Goal: Information Seeking & Learning: Learn about a topic

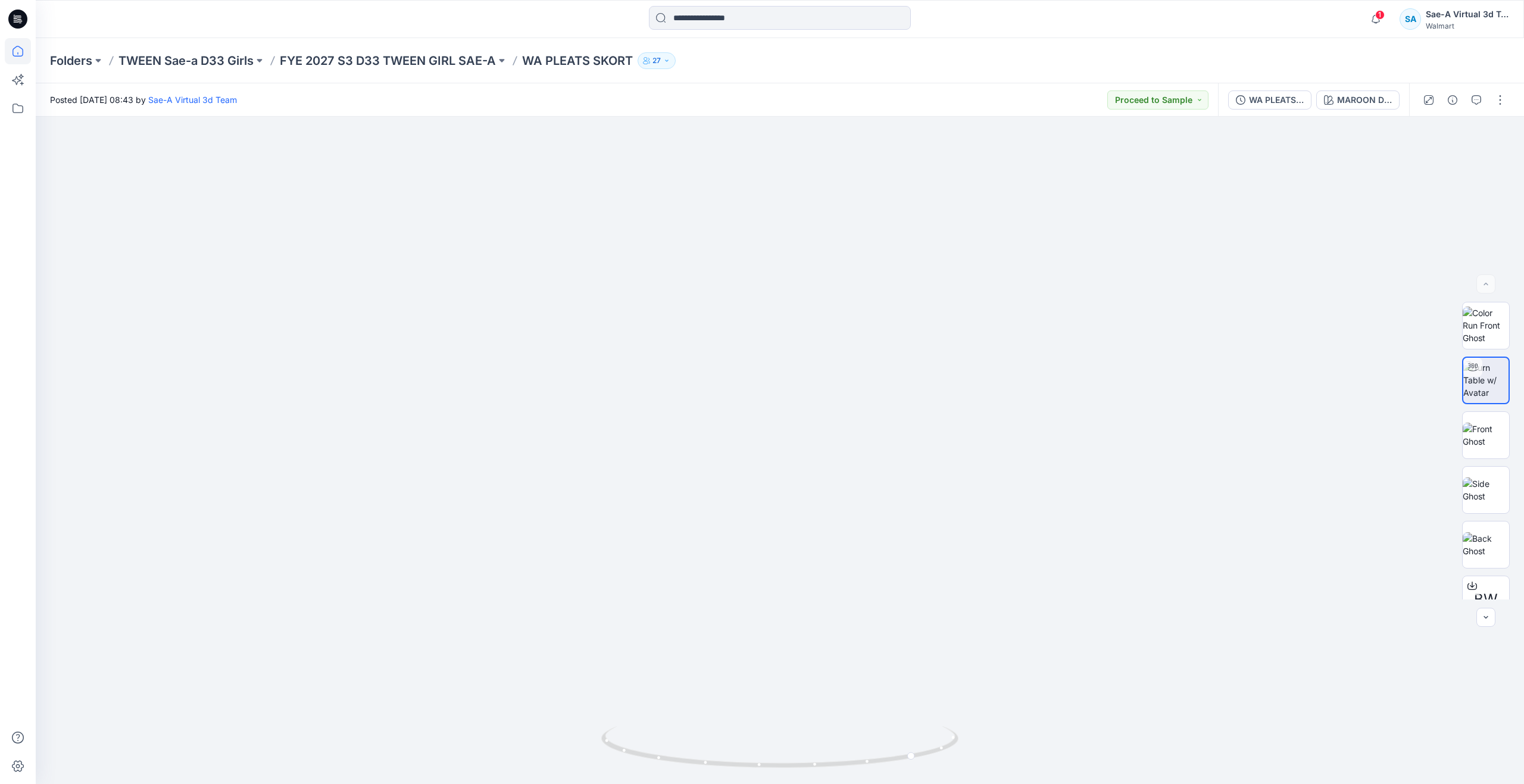
click at [27, 51] on icon at bounding box center [17, 51] width 26 height 26
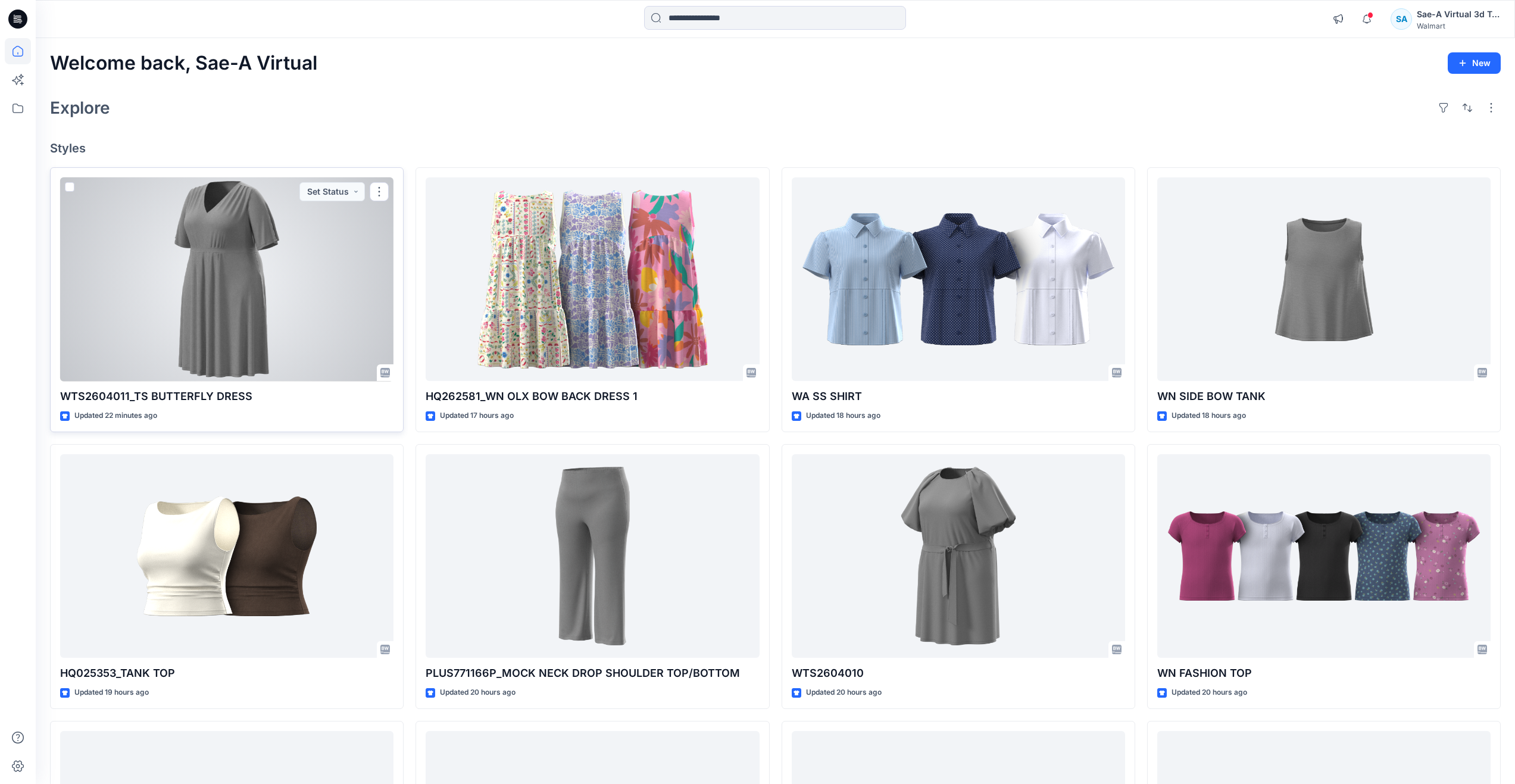
click at [184, 310] on div at bounding box center [227, 279] width 333 height 204
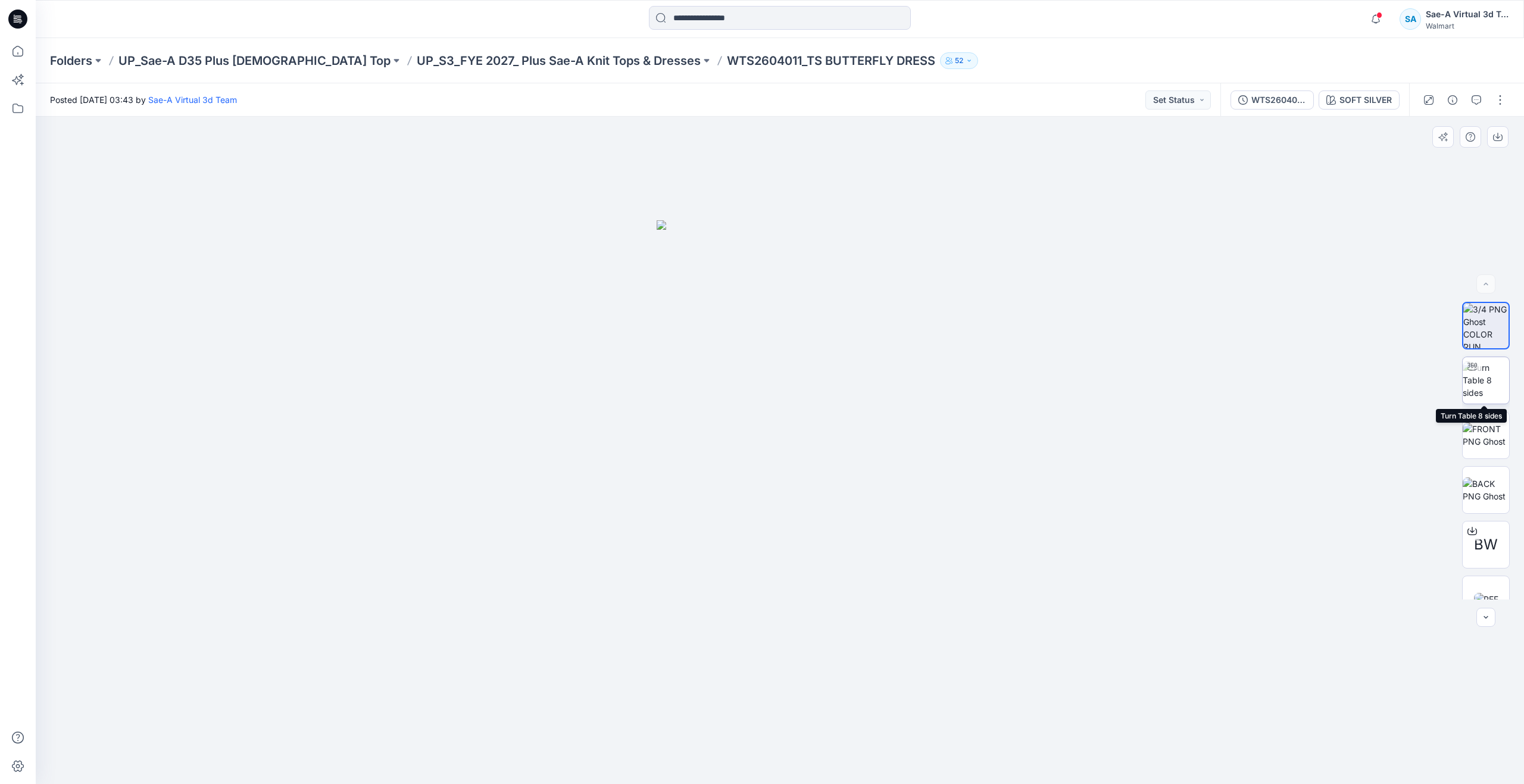
click at [1497, 379] on img at bounding box center [1486, 380] width 46 height 37
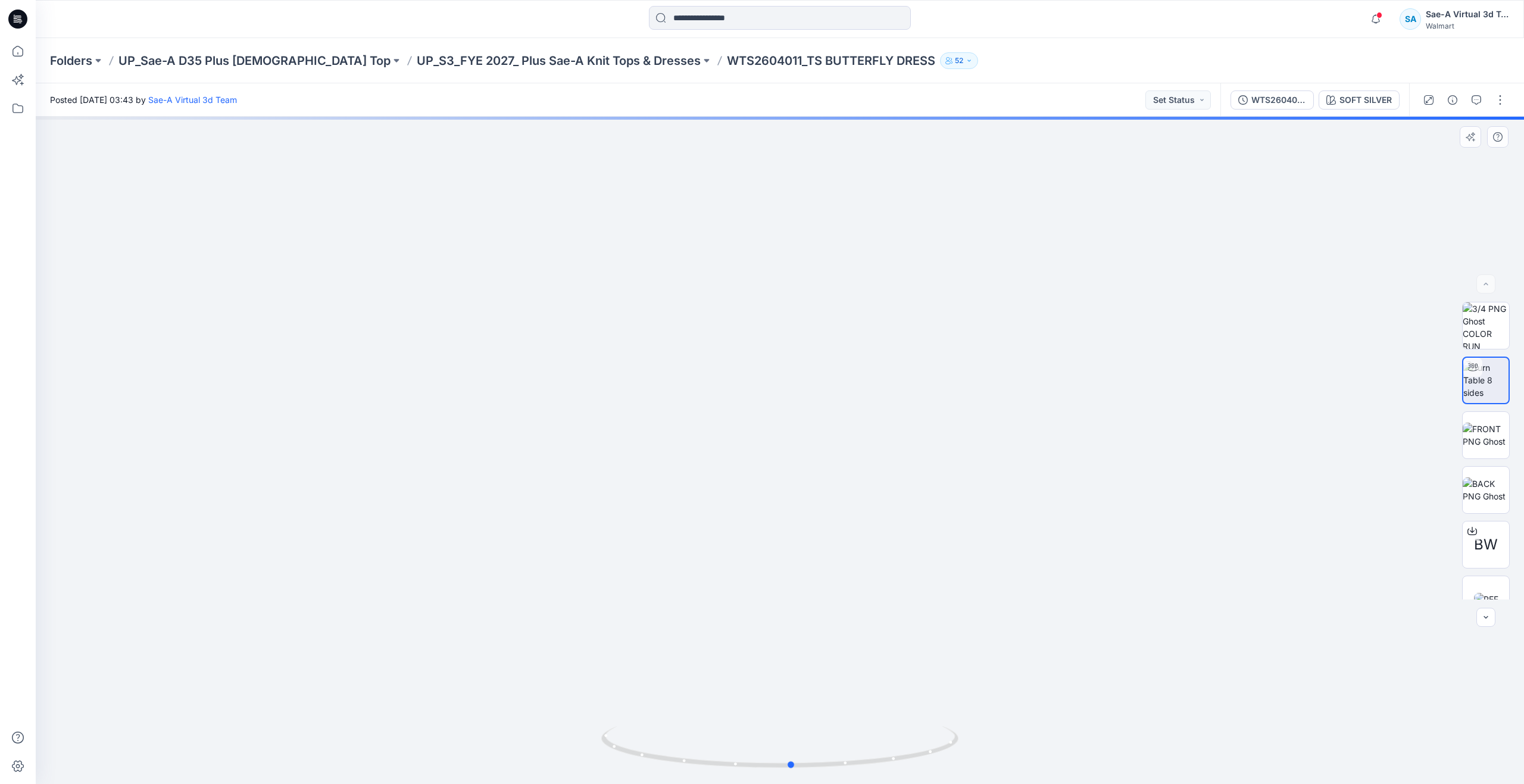
drag, startPoint x: 785, startPoint y: 769, endPoint x: 797, endPoint y: 717, distance: 53.4
click at [797, 717] on div at bounding box center [780, 450] width 1489 height 667
click at [23, 57] on icon at bounding box center [17, 51] width 26 height 26
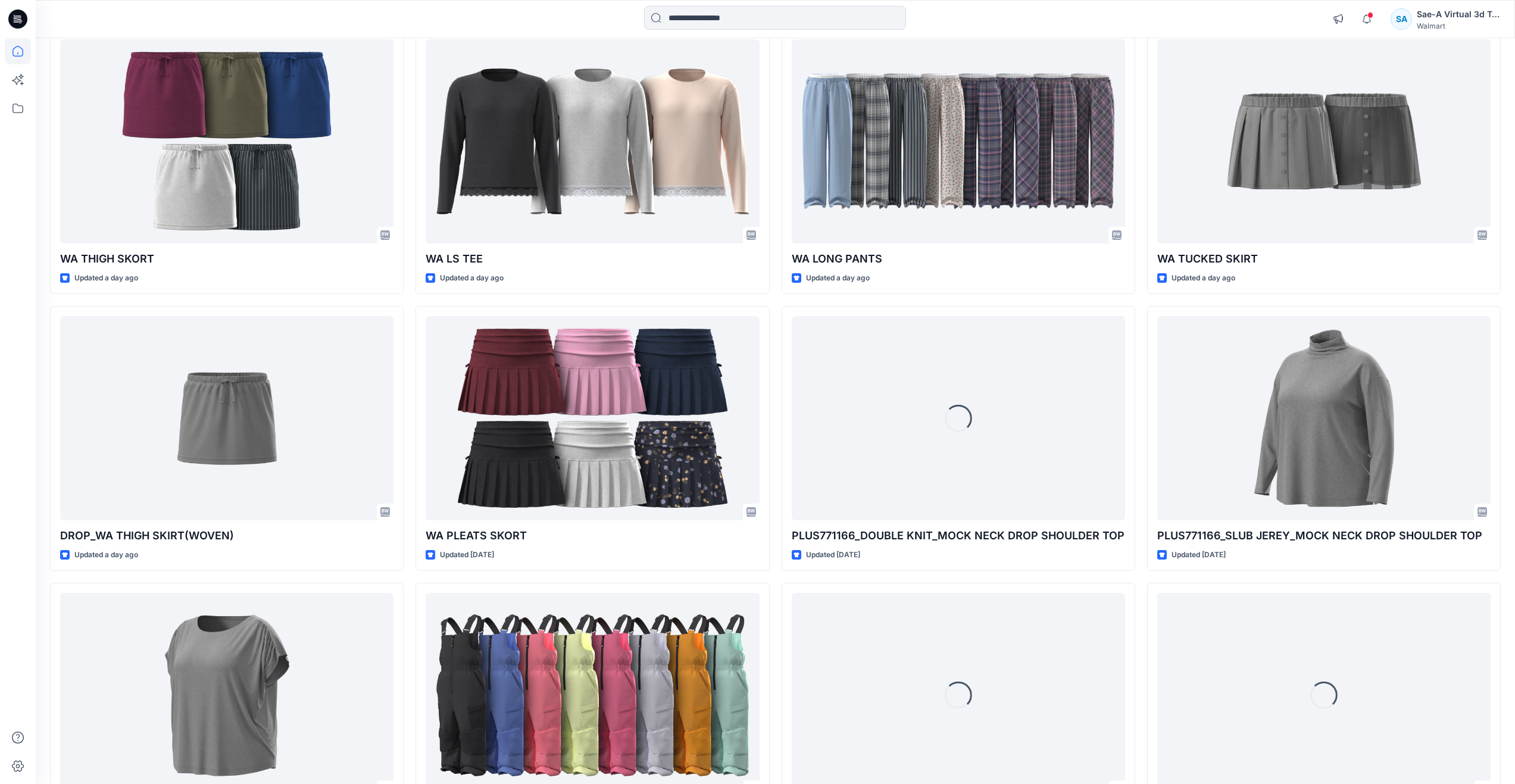
scroll to position [714, 0]
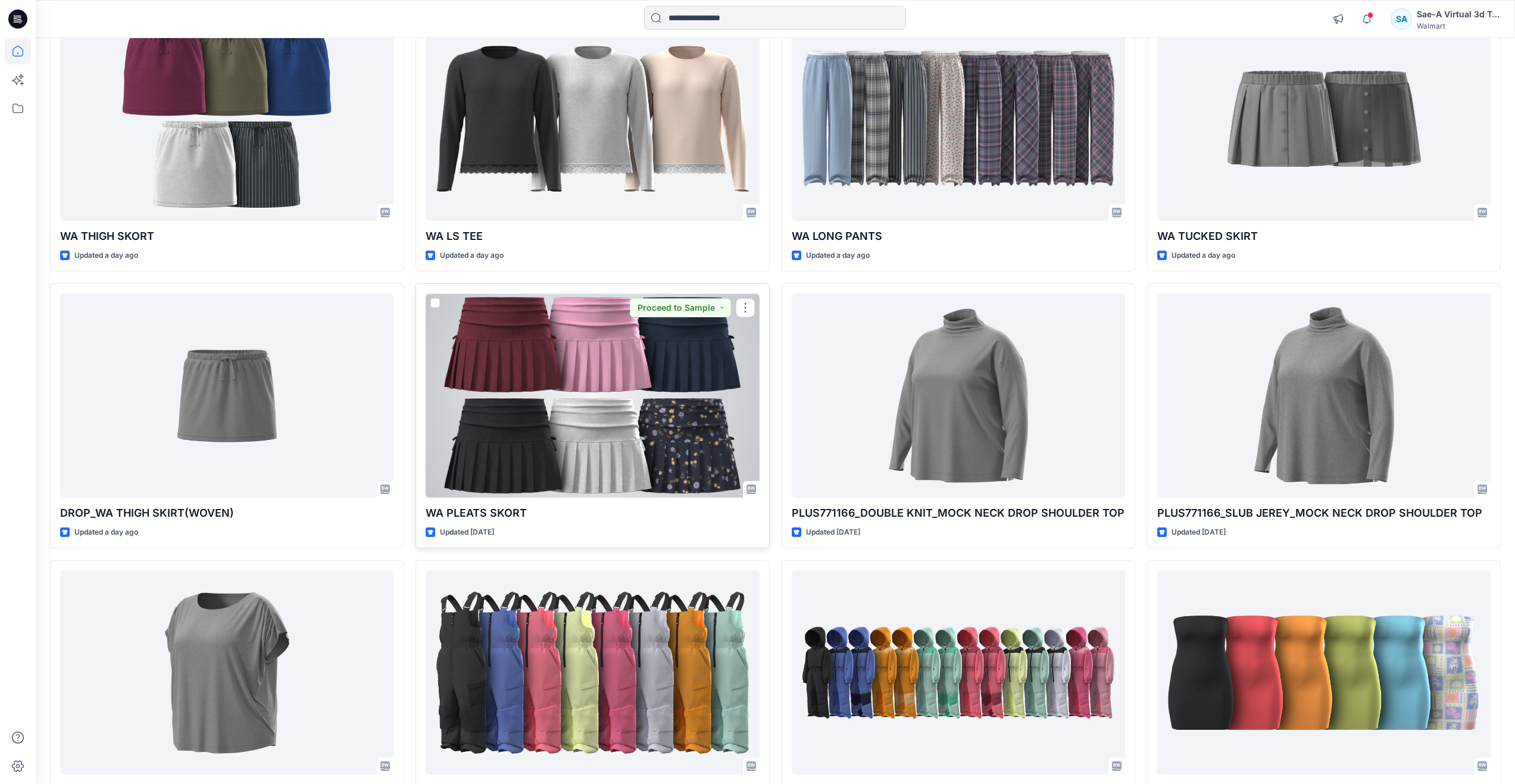
click at [612, 438] on div at bounding box center [592, 395] width 333 height 204
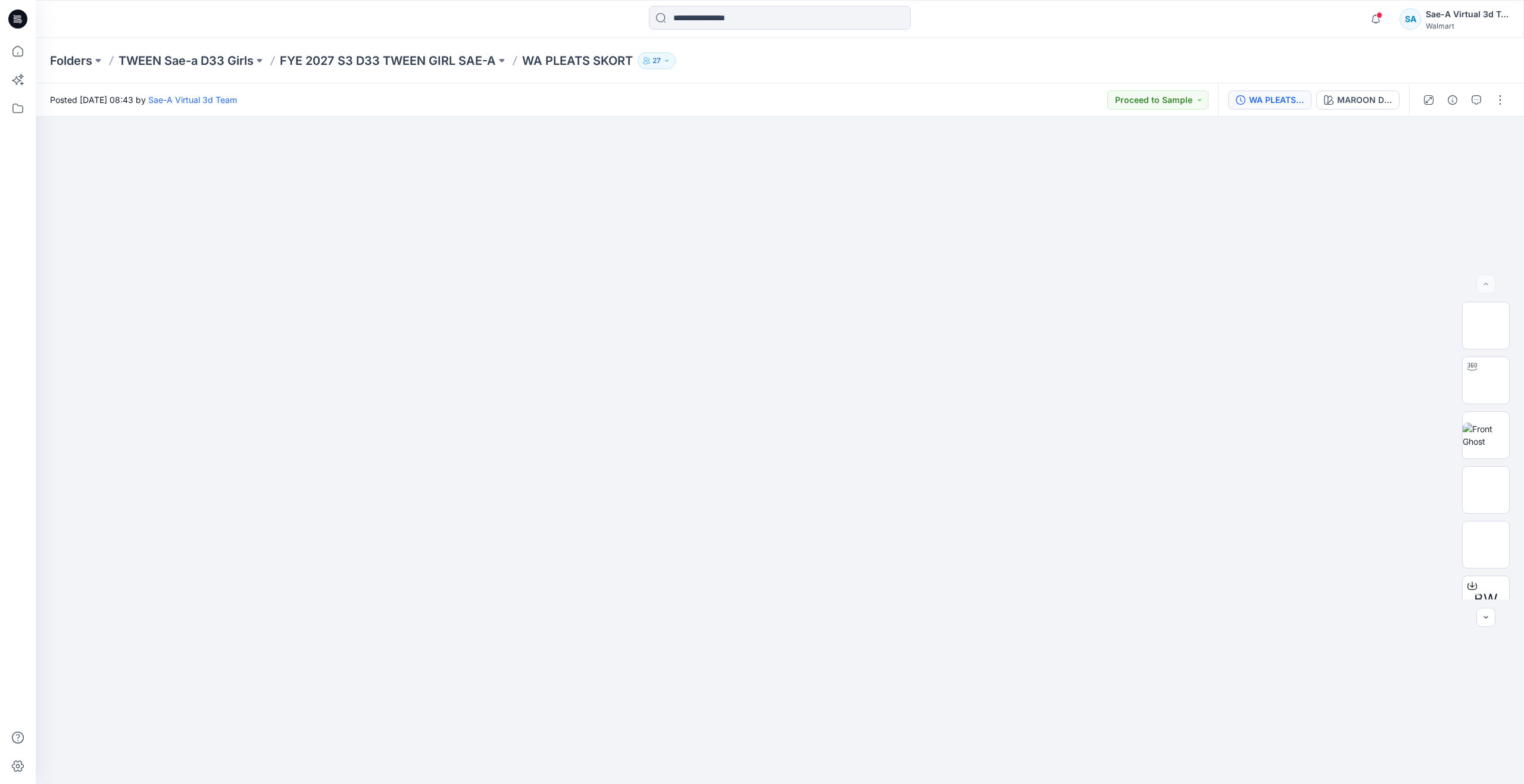
click at [1275, 102] on div "WA PLEATS SKIRT_REV1_FULL COLORWAYS" at bounding box center [1276, 100] width 55 height 13
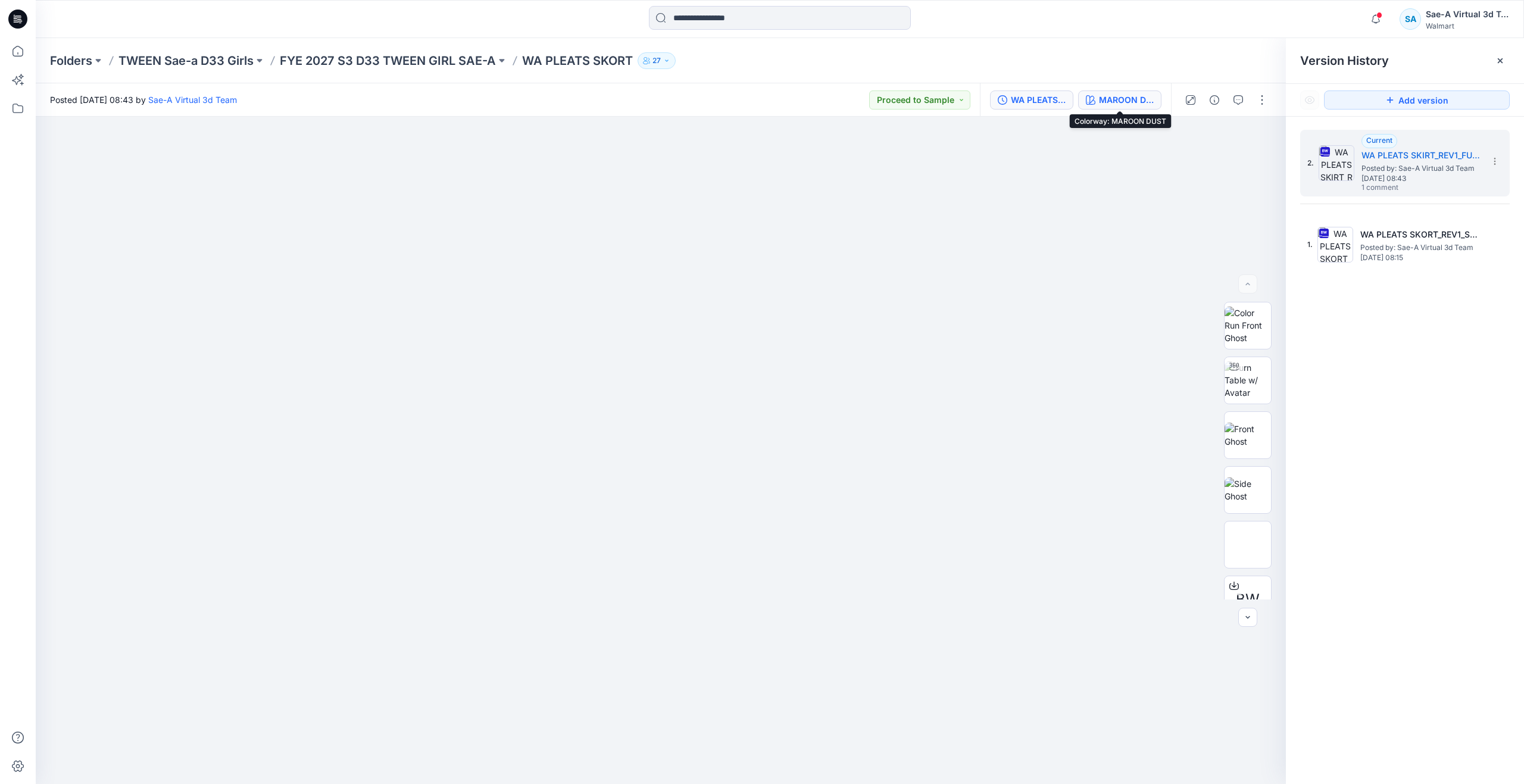
click at [1116, 98] on div "MAROON DUST" at bounding box center [1126, 100] width 55 height 13
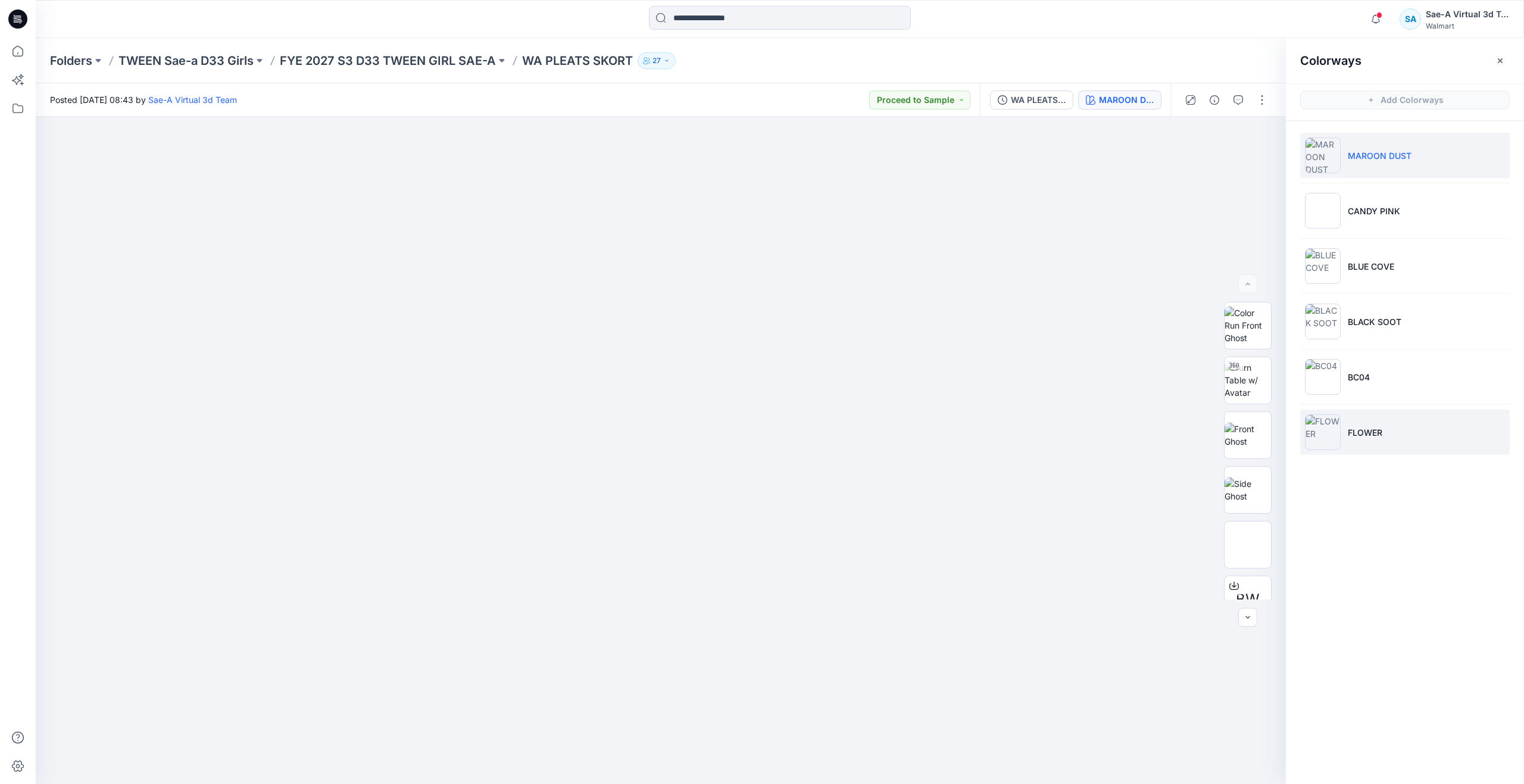
click at [1373, 417] on li "FLOWER" at bounding box center [1405, 432] width 209 height 45
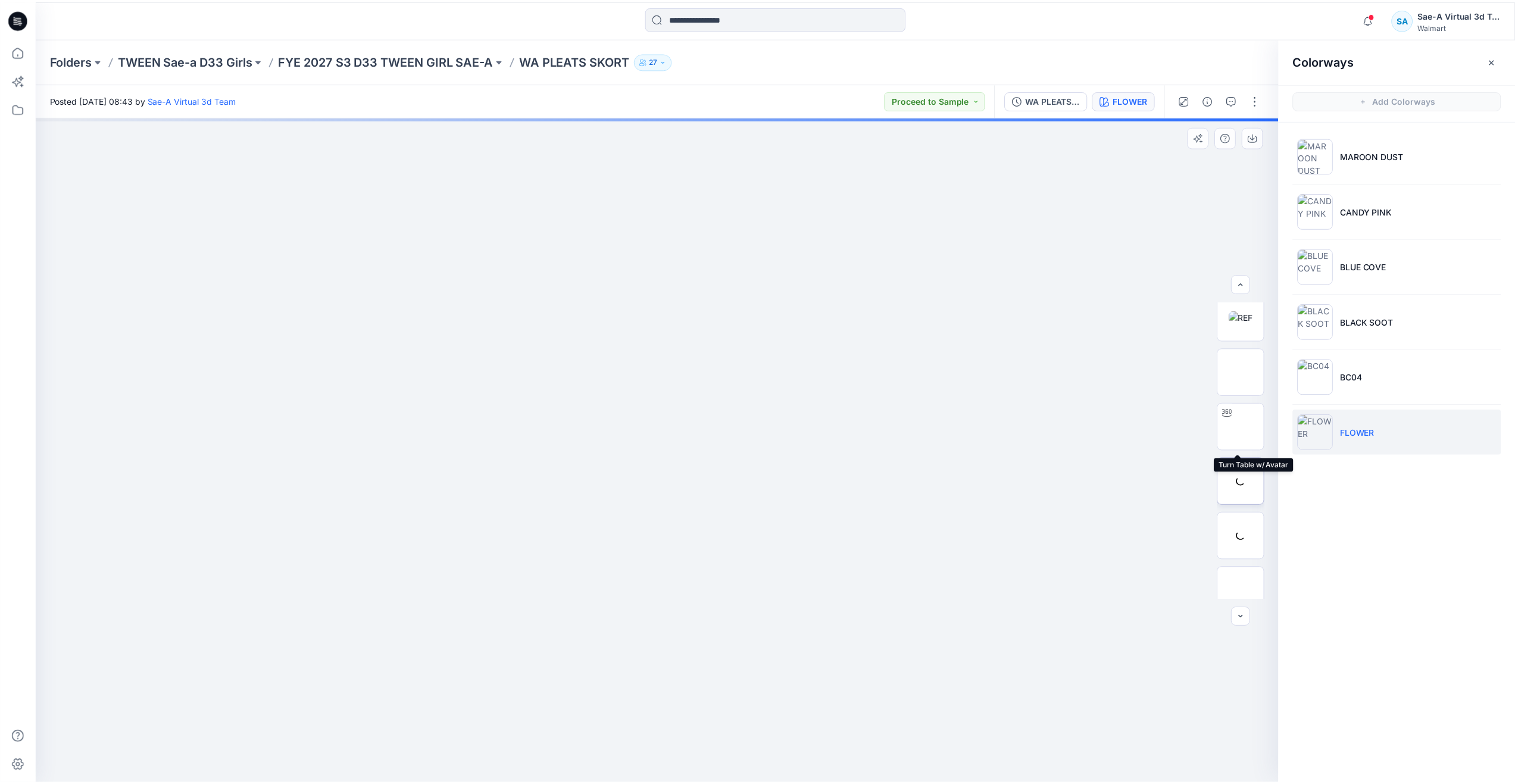
scroll to position [119, 0]
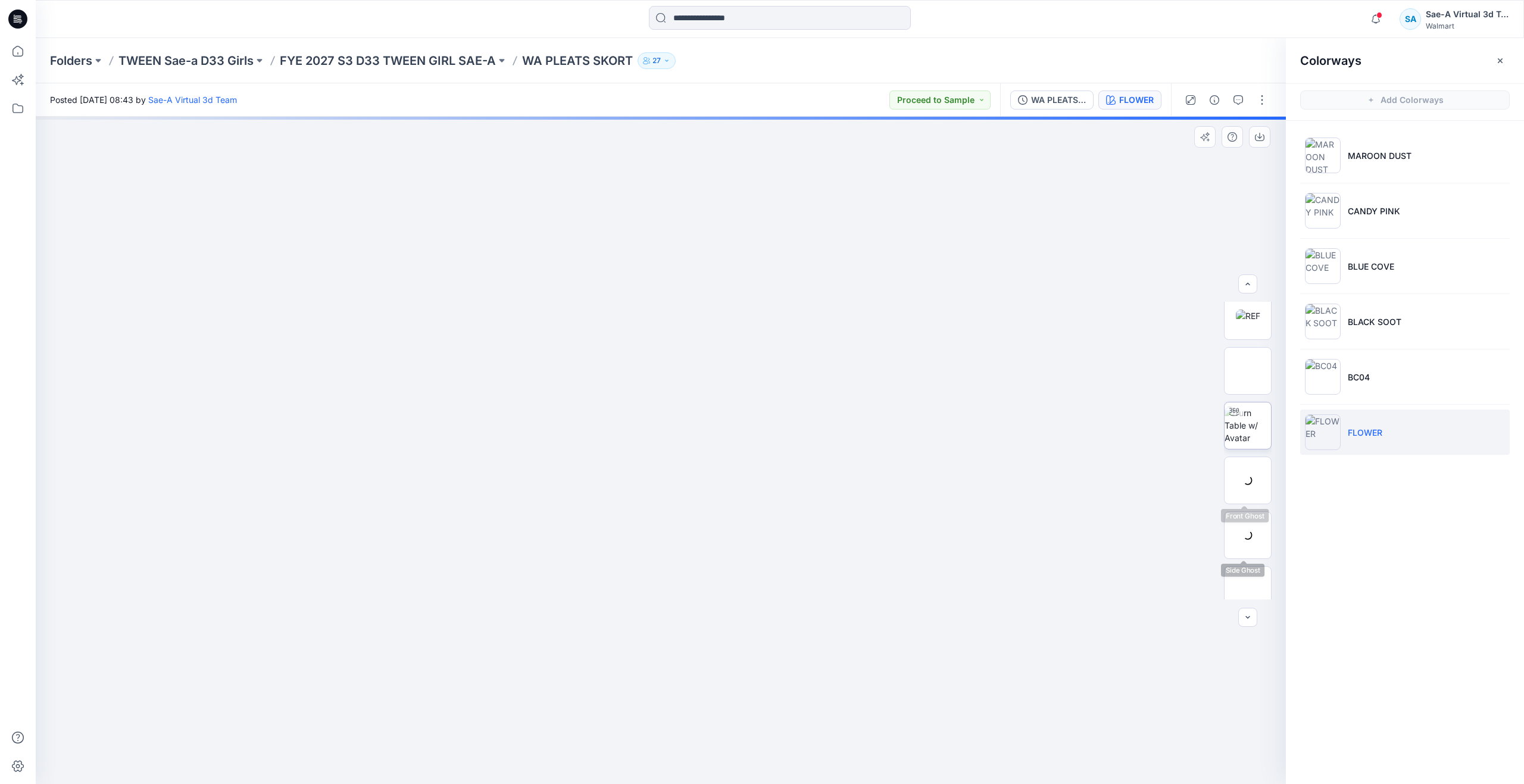
click at [1231, 429] on img at bounding box center [1248, 425] width 46 height 37
drag, startPoint x: 660, startPoint y: 763, endPoint x: 671, endPoint y: 688, distance: 75.8
click at [671, 688] on div at bounding box center [661, 450] width 1250 height 667
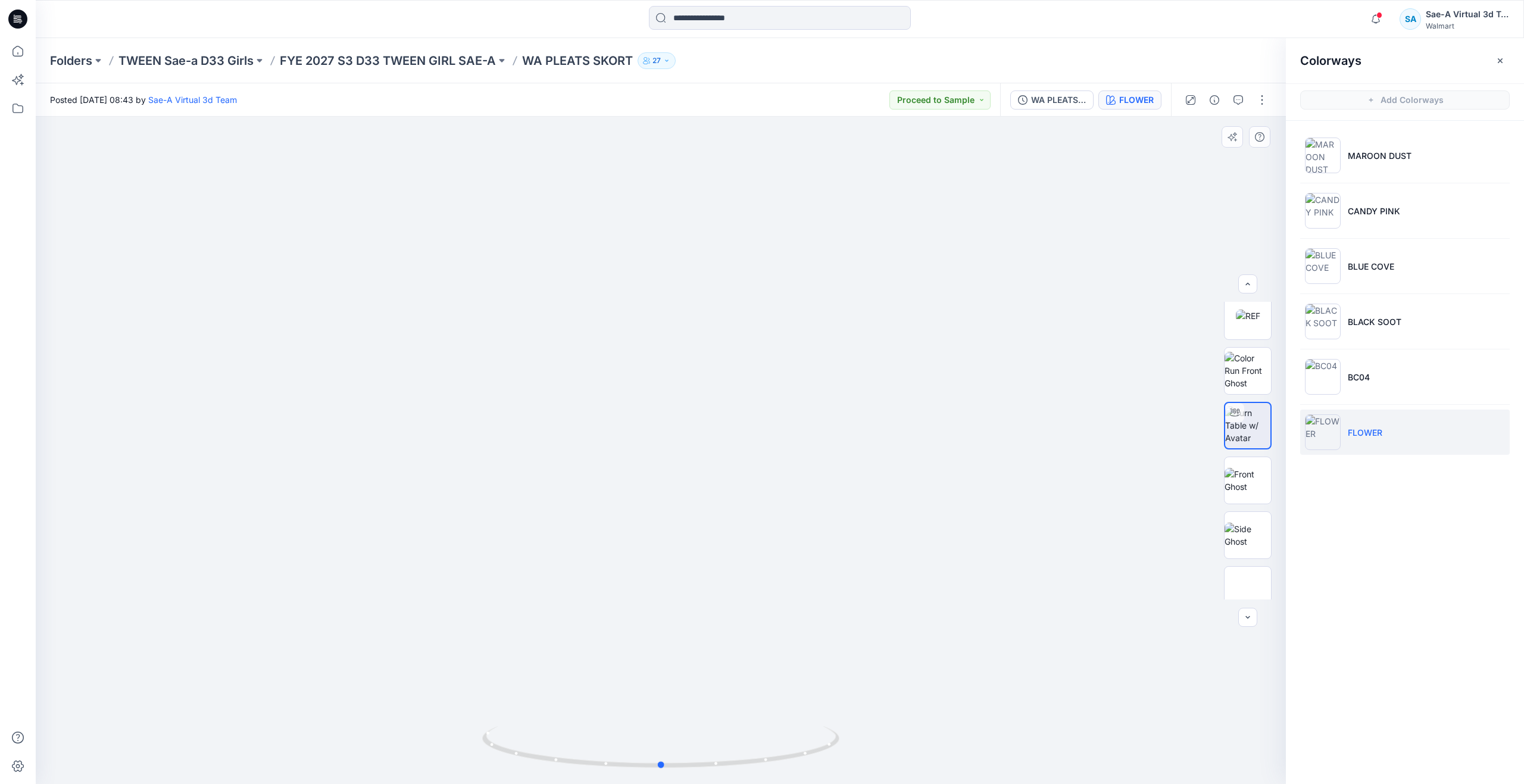
drag, startPoint x: 674, startPoint y: 765, endPoint x: 1021, endPoint y: 649, distance: 365.9
click at [1021, 649] on div at bounding box center [661, 450] width 1250 height 667
click at [21, 52] on icon at bounding box center [17, 51] width 26 height 26
